Goal: Transaction & Acquisition: Download file/media

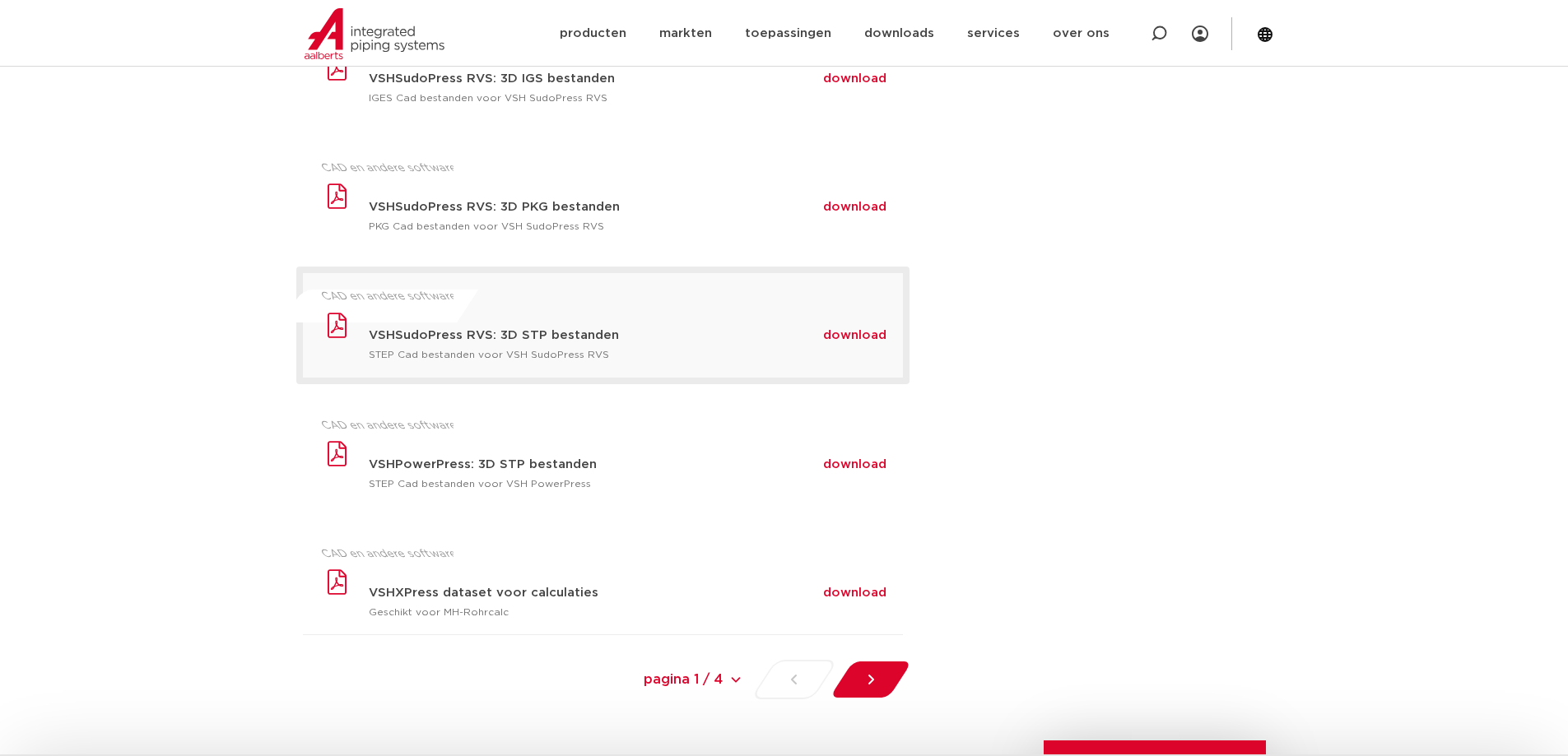
scroll to position [988, 0]
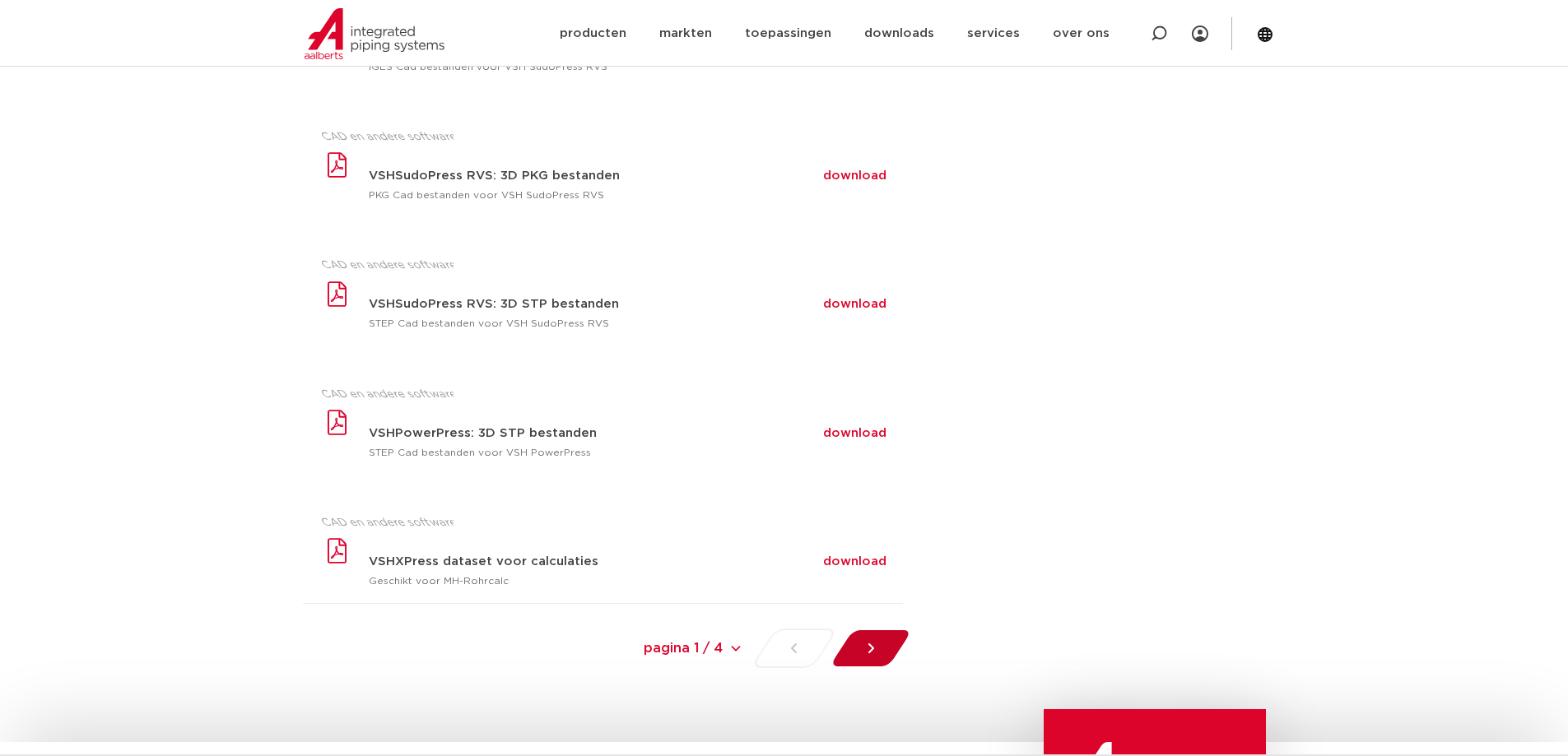
click at [878, 650] on icon at bounding box center [871, 648] width 17 height 17
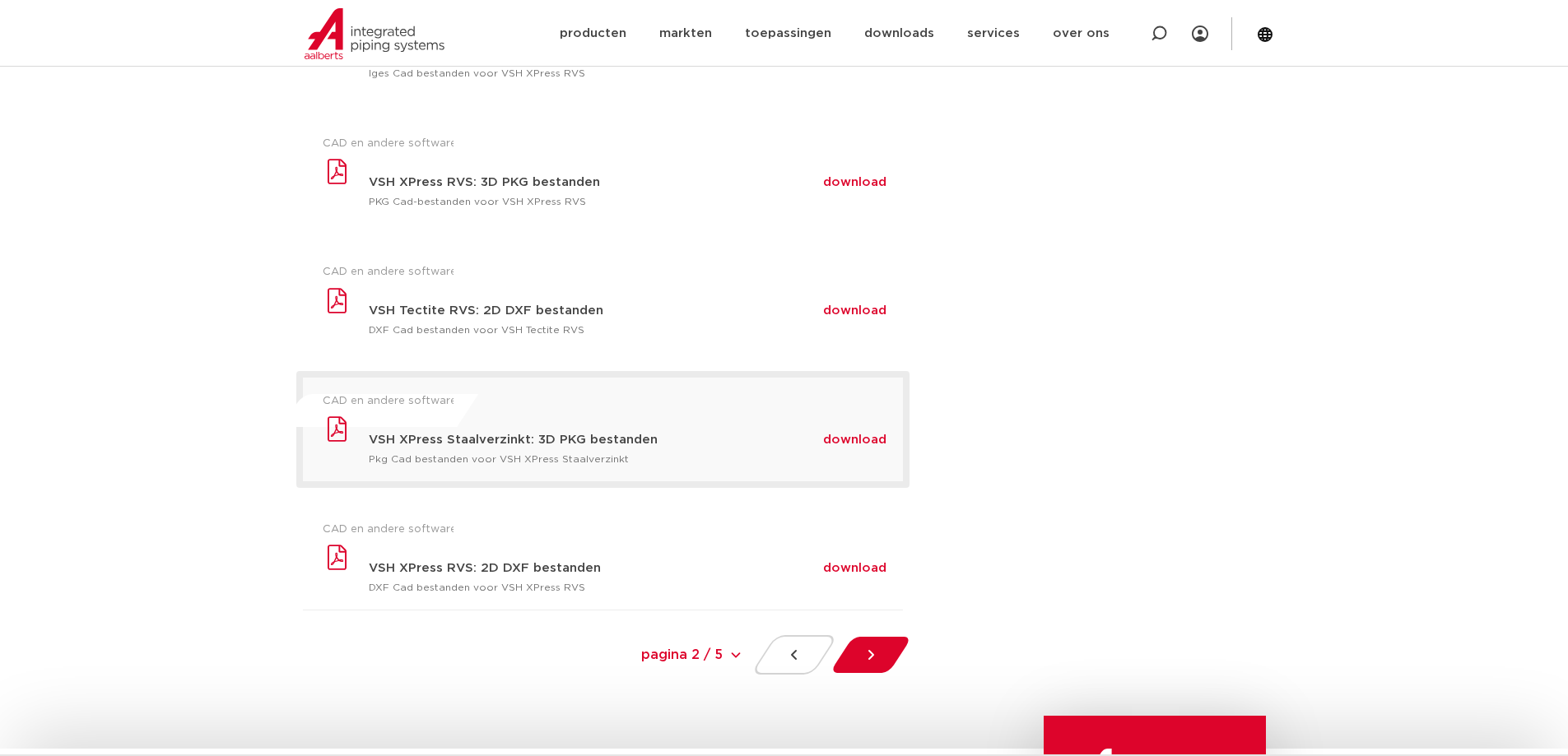
scroll to position [988, 0]
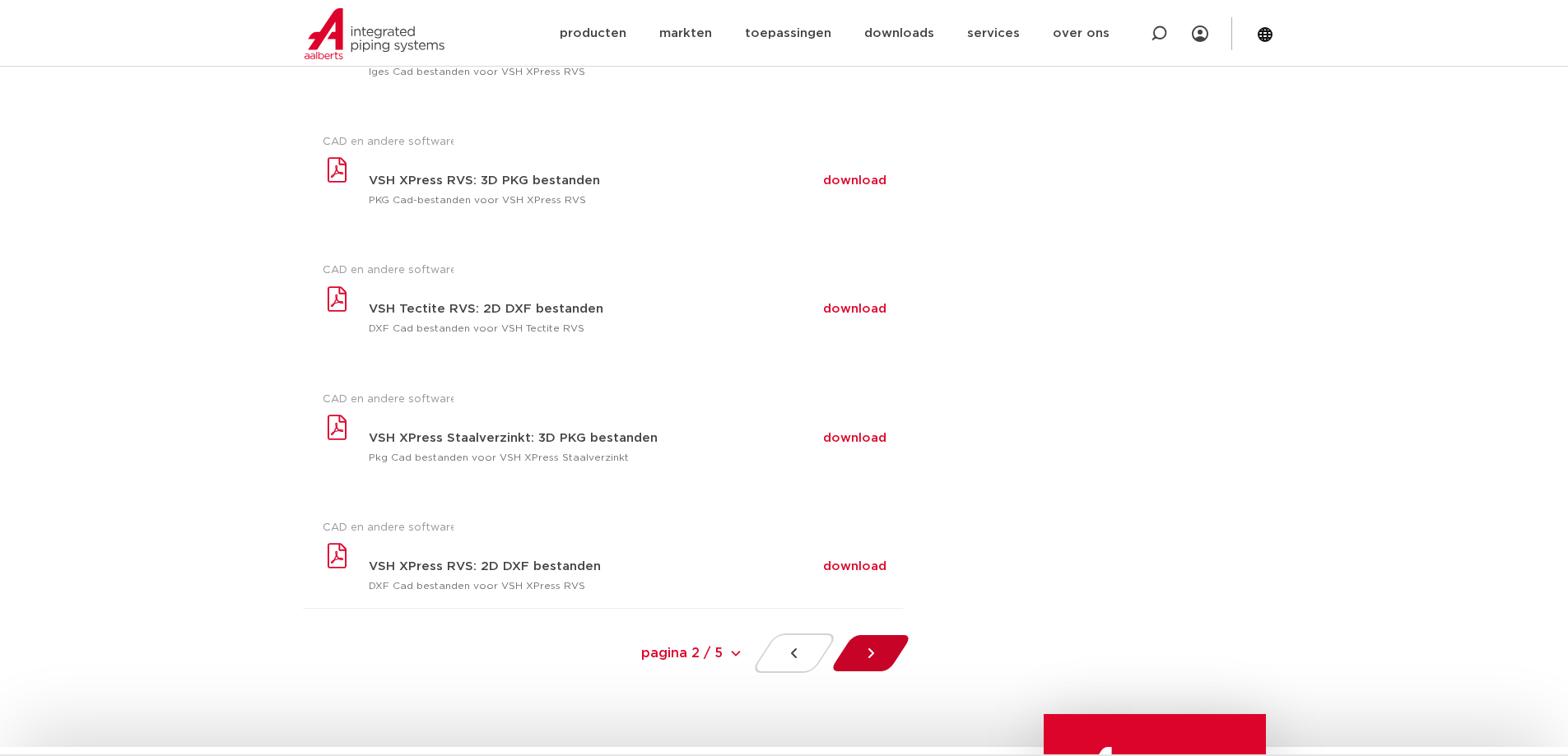
click at [871, 652] on icon at bounding box center [871, 653] width 17 height 17
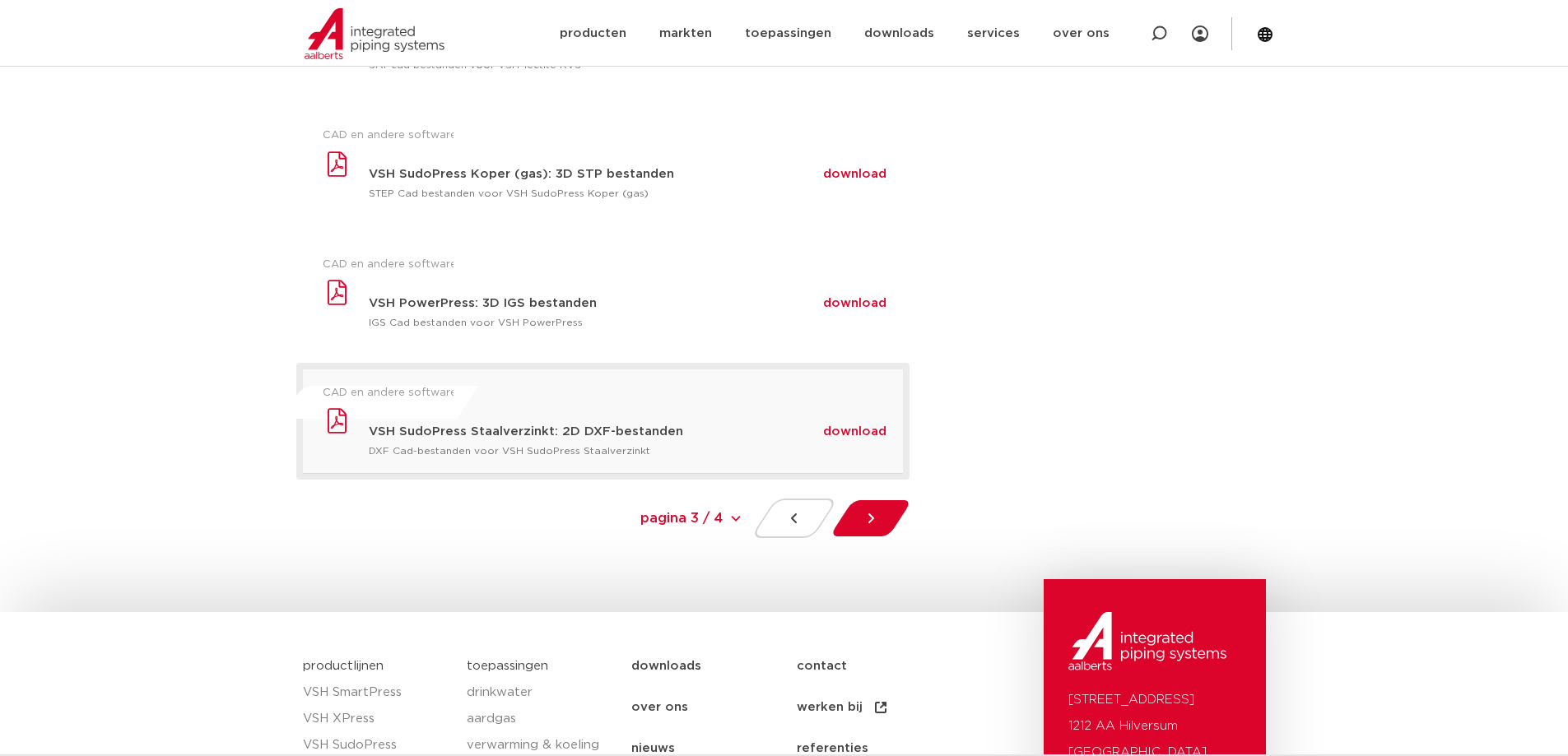
scroll to position [740, 0]
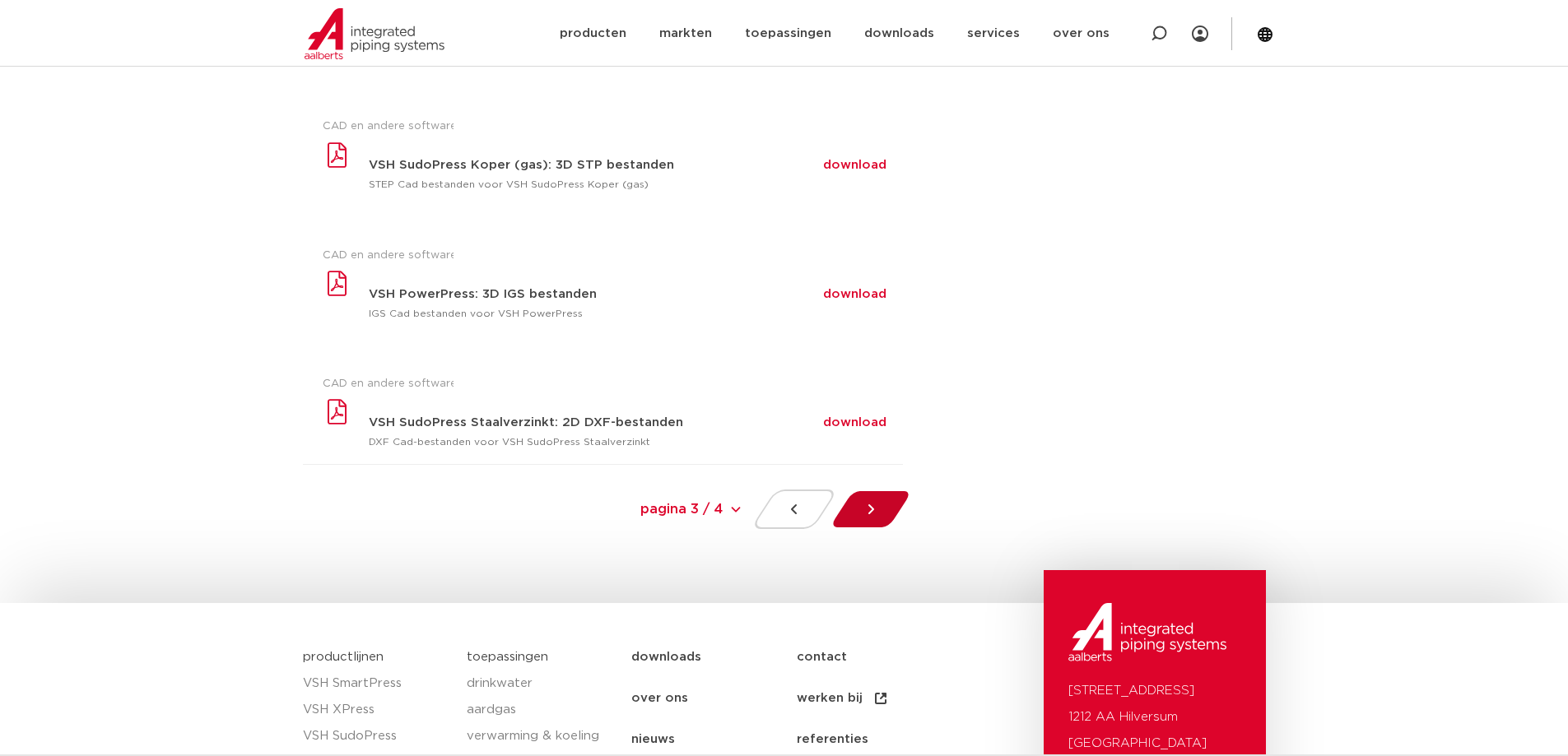
click at [859, 508] on div at bounding box center [870, 510] width 90 height 40
click at [872, 515] on icon at bounding box center [871, 510] width 17 height 17
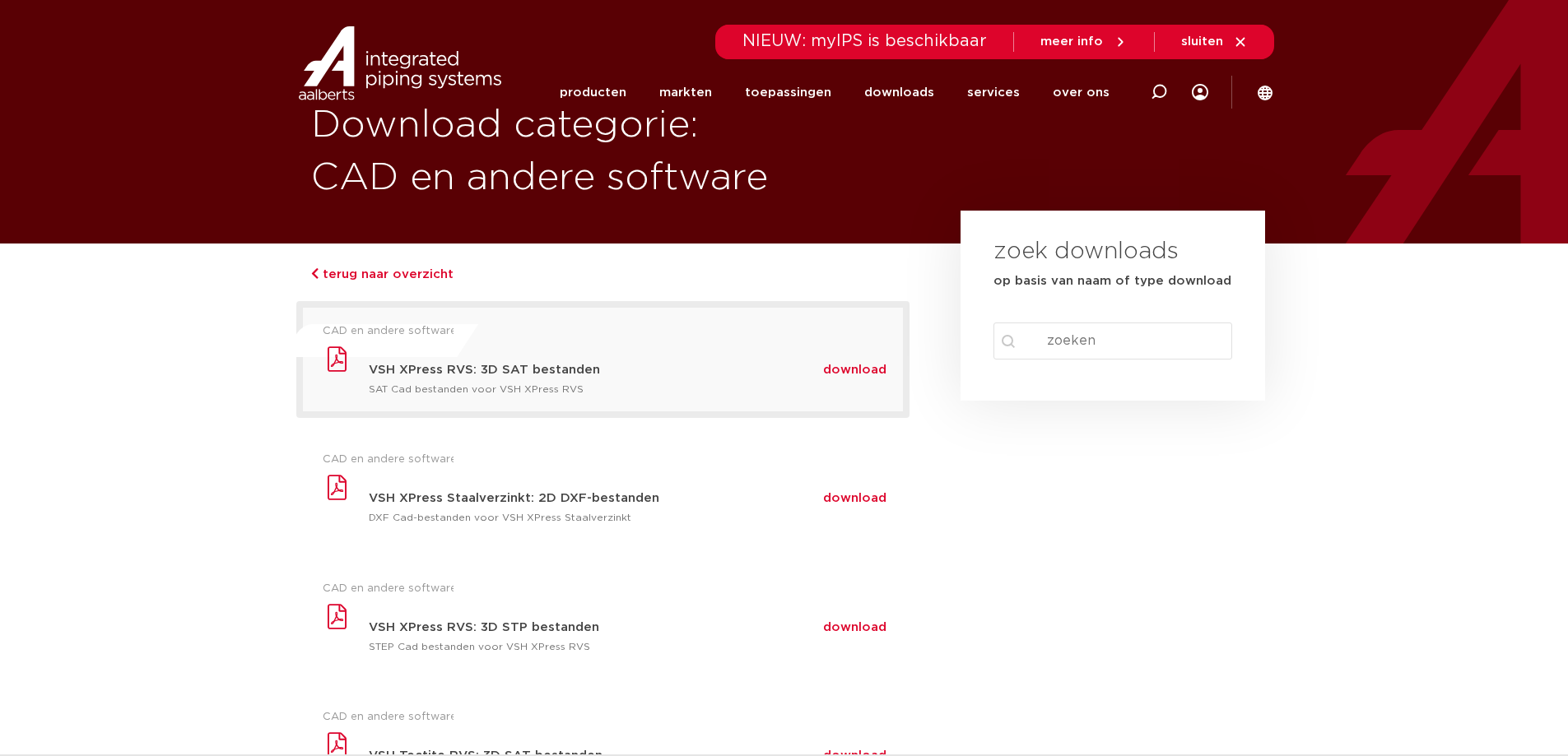
scroll to position [0, 0]
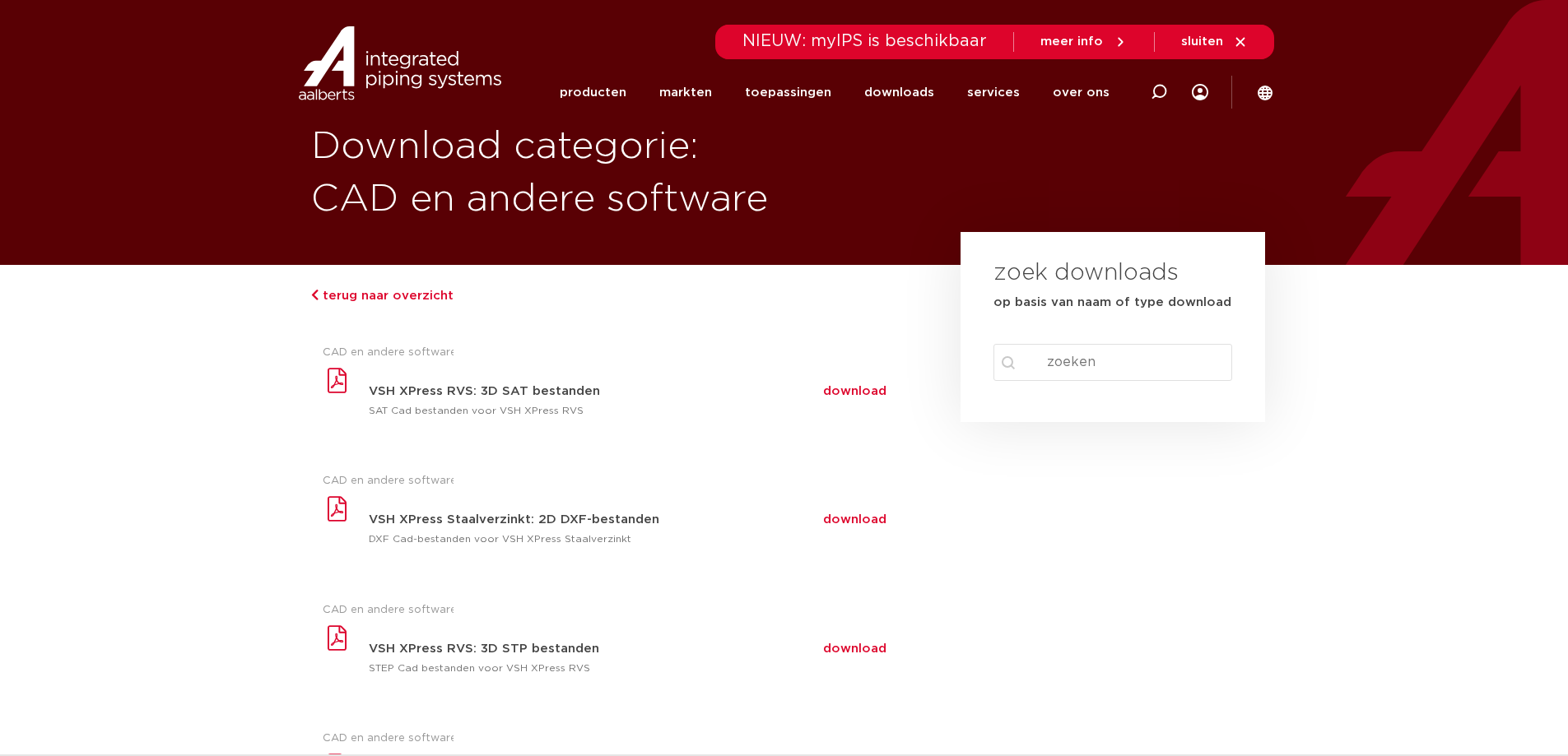
click at [1072, 358] on input "Search content" at bounding box center [1113, 362] width 240 height 37
type input "sprinkler"
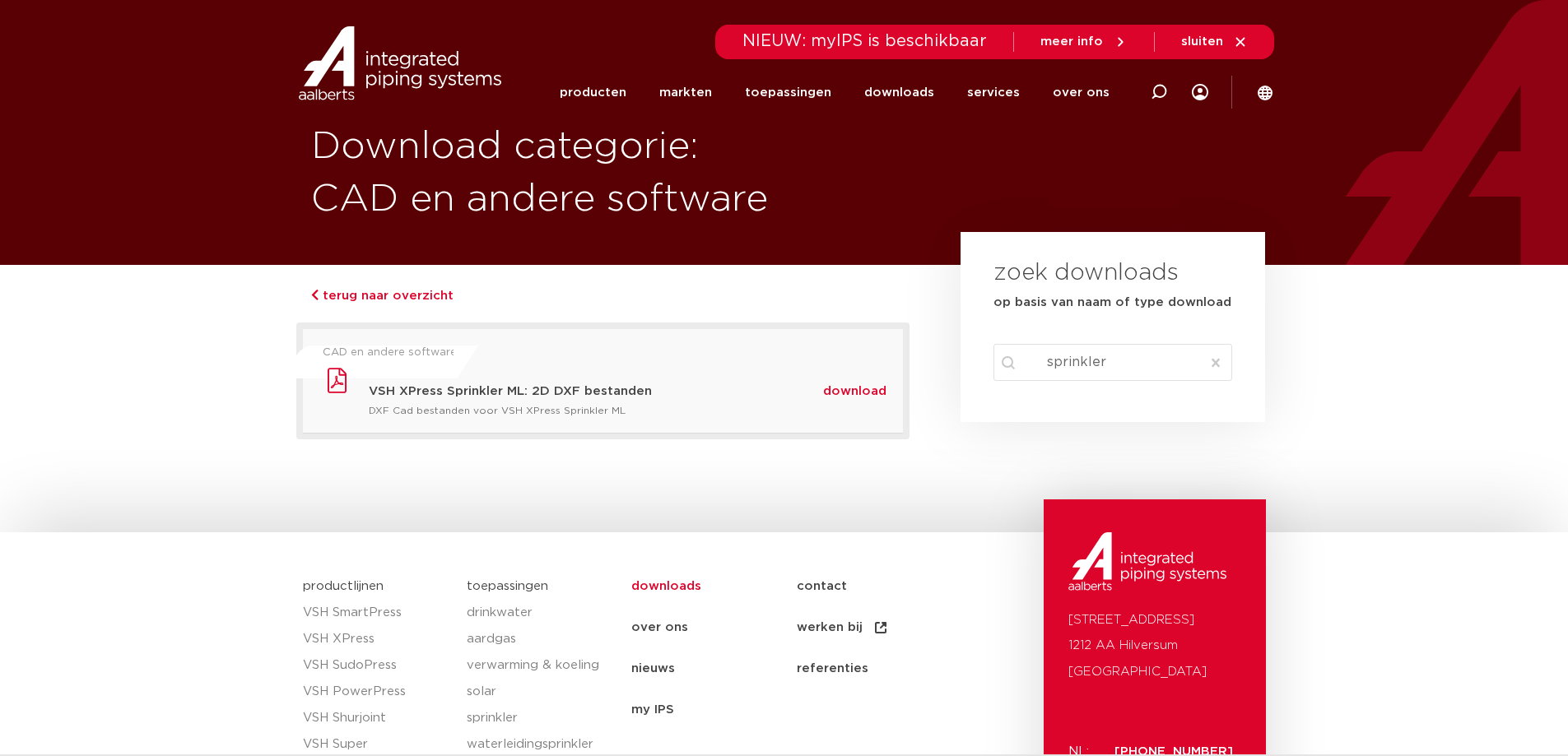
click at [848, 395] on span "download" at bounding box center [854, 391] width 63 height 12
